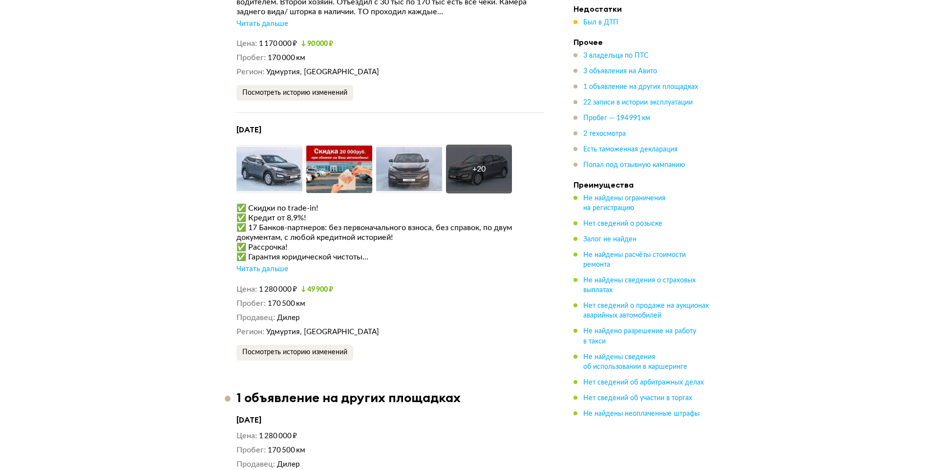
scroll to position [2133, 0]
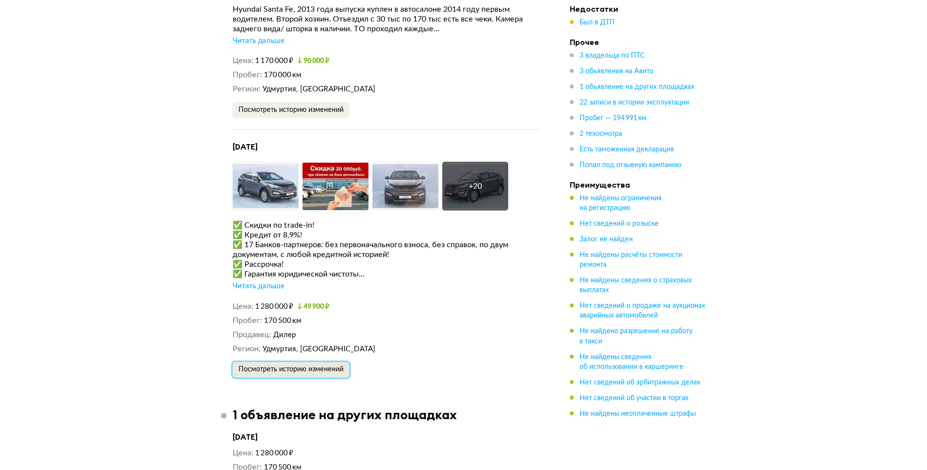
click at [313, 366] on span "Посмотреть историю изменений" at bounding box center [290, 369] width 105 height 7
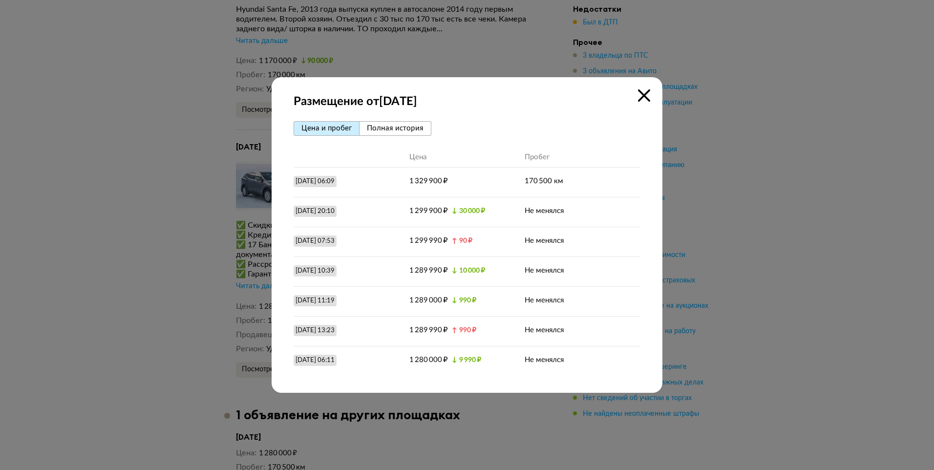
click at [378, 130] on span "Полная история" at bounding box center [395, 128] width 57 height 7
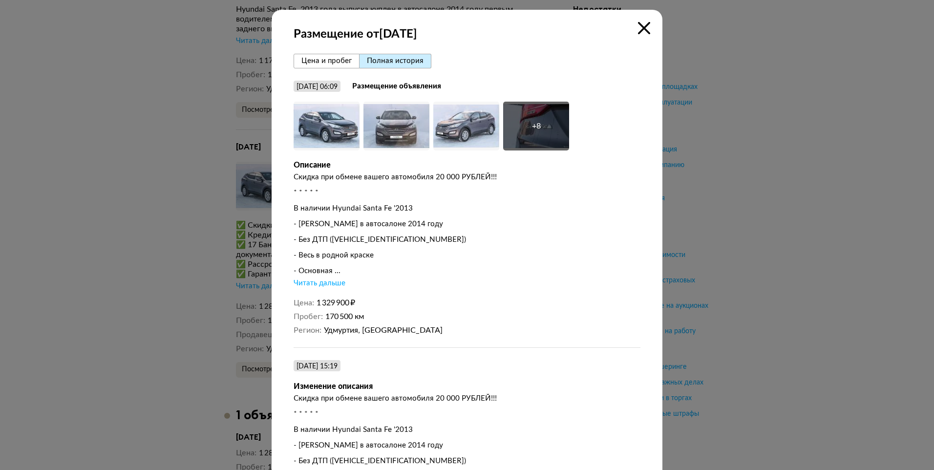
click at [317, 283] on div "Читать дальше" at bounding box center [320, 283] width 52 height 10
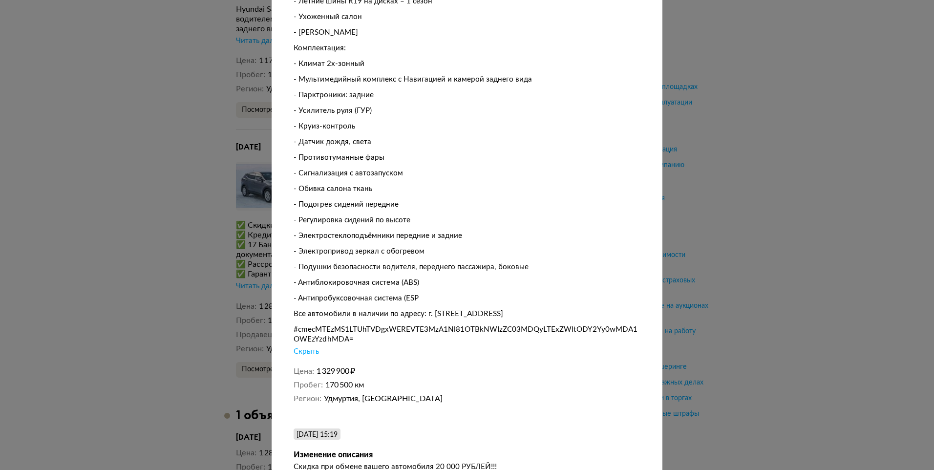
scroll to position [391, 0]
click at [526, 307] on div "Все автомобили в наличии по адресу: г. Ижевск, Воткинское шоссе 170, корпус 5" at bounding box center [467, 312] width 347 height 10
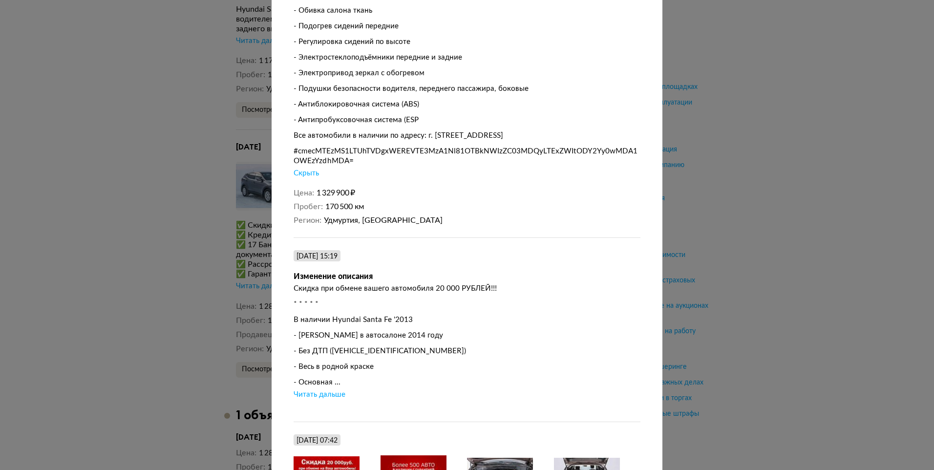
scroll to position [684, 0]
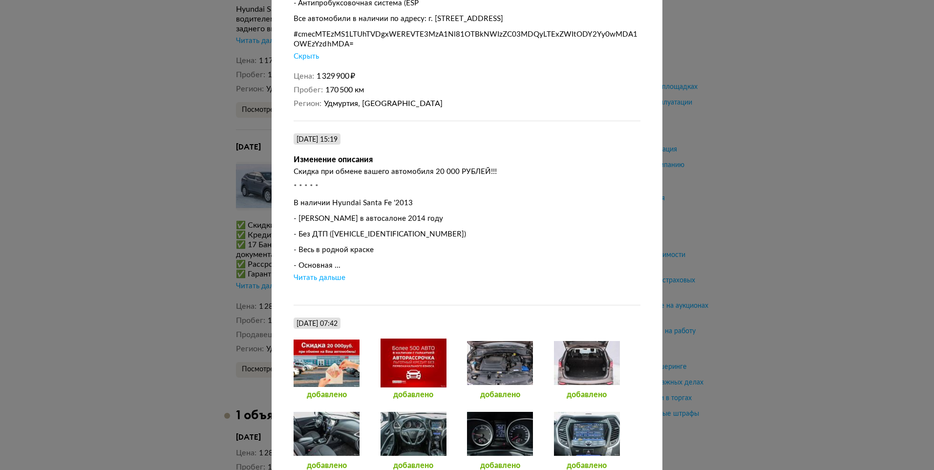
click at [768, 173] on div "Размещение от 17 февраля 2021 года Цена и пробег Полная история 17 февраля 2021…" at bounding box center [467, 235] width 934 height 470
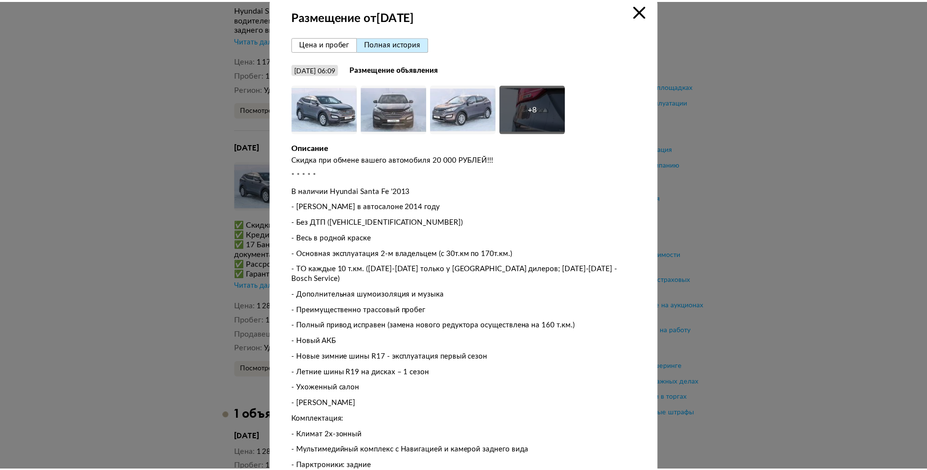
scroll to position [0, 0]
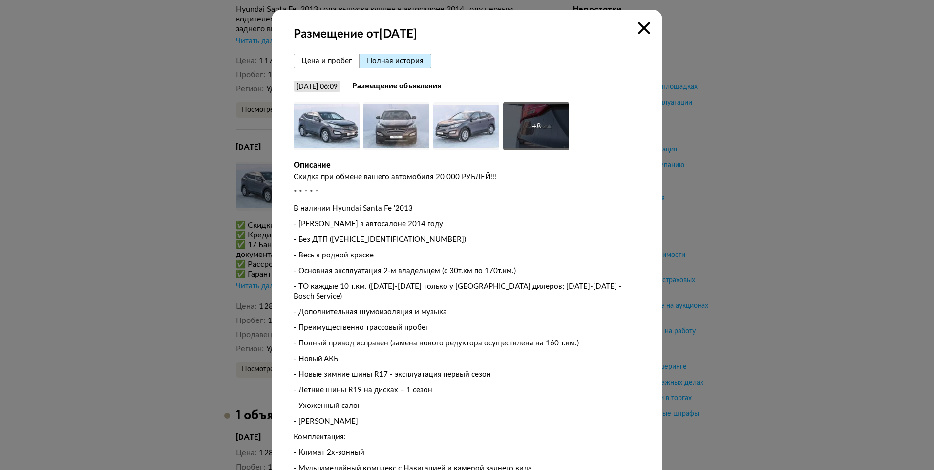
click at [642, 32] on icon at bounding box center [644, 28] width 12 height 12
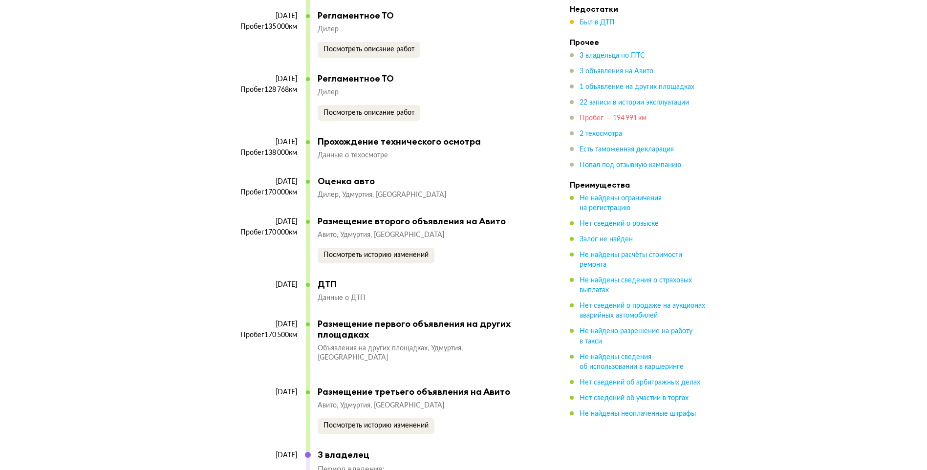
click at [633, 121] on span "Пробег — 194 991 км" at bounding box center [612, 118] width 67 height 7
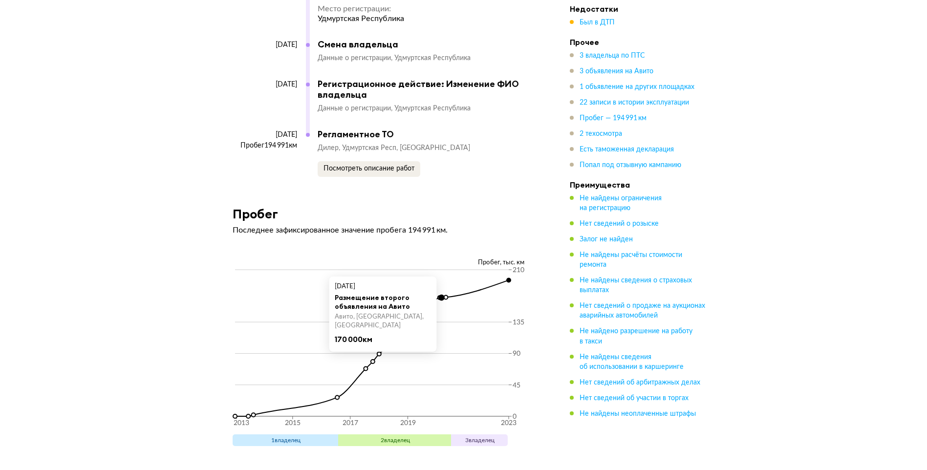
scroll to position [3836, 0]
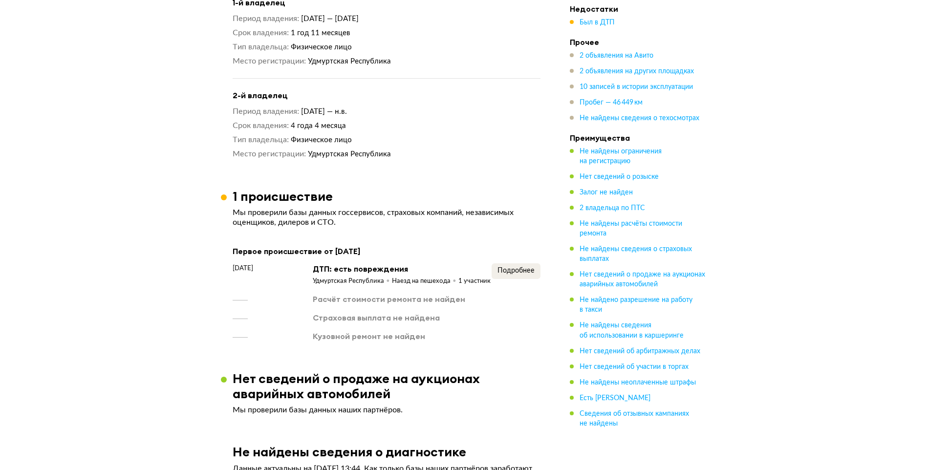
scroll to position [1000, 0]
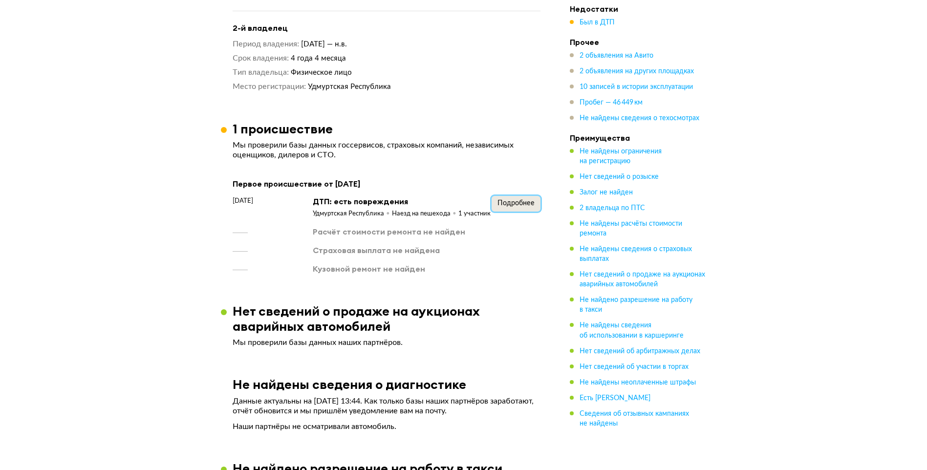
click at [509, 212] on button "Подробнее" at bounding box center [515, 204] width 49 height 16
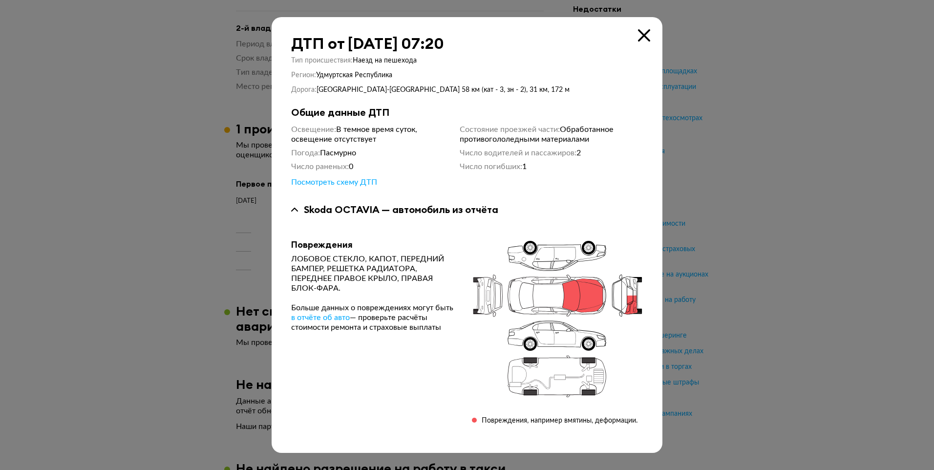
click at [496, 176] on div "ДТП от [DATE] 07:20 Тип происшествия : Наезд на пешехода Регион : Удмуртская [G…" at bounding box center [467, 235] width 391 height 436
drag, startPoint x: 745, startPoint y: 180, endPoint x: 463, endPoint y: 277, distance: 298.8
click at [744, 180] on div at bounding box center [467, 235] width 934 height 470
